Goal: Navigation & Orientation: Find specific page/section

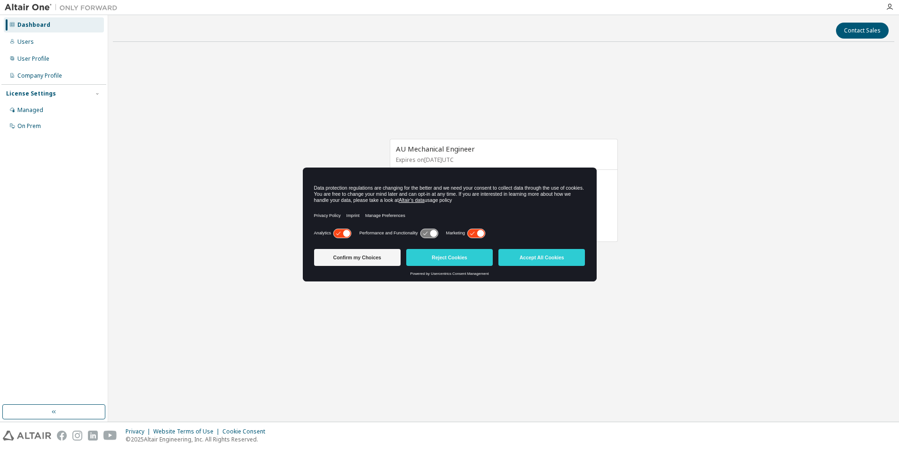
click at [252, 101] on div "AU Mechanical Engineer Expires on [DATE] UTC 21 of 30 ALTAIR UNITS USED View Li…" at bounding box center [503, 194] width 781 height 291
click at [537, 260] on button "Accept All Cookies" at bounding box center [541, 257] width 87 height 17
